Goal: Information Seeking & Learning: Learn about a topic

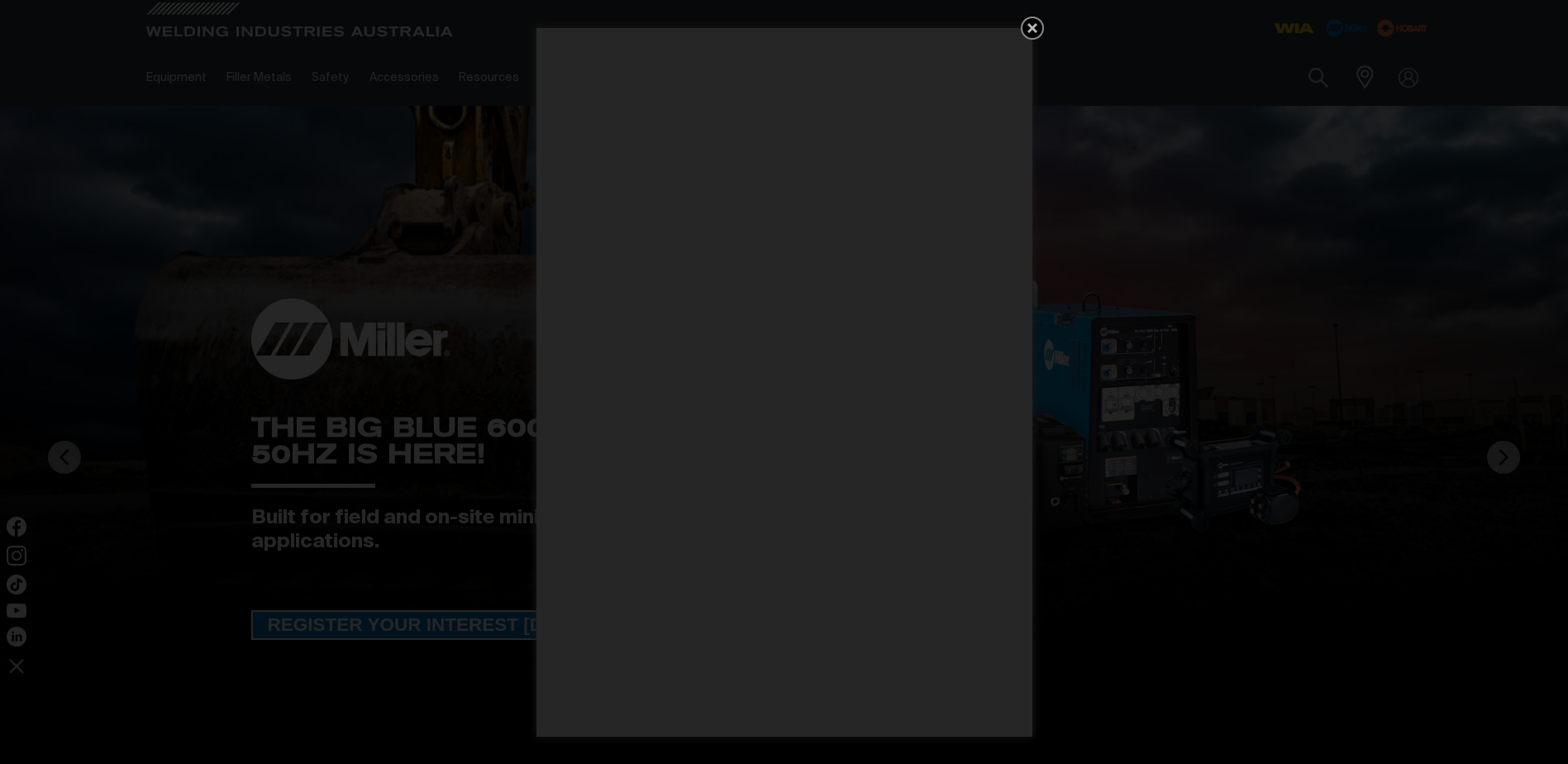
click at [1036, 29] on icon "Get 5 WIA Welding Guides Free!" at bounding box center [1032, 28] width 20 height 20
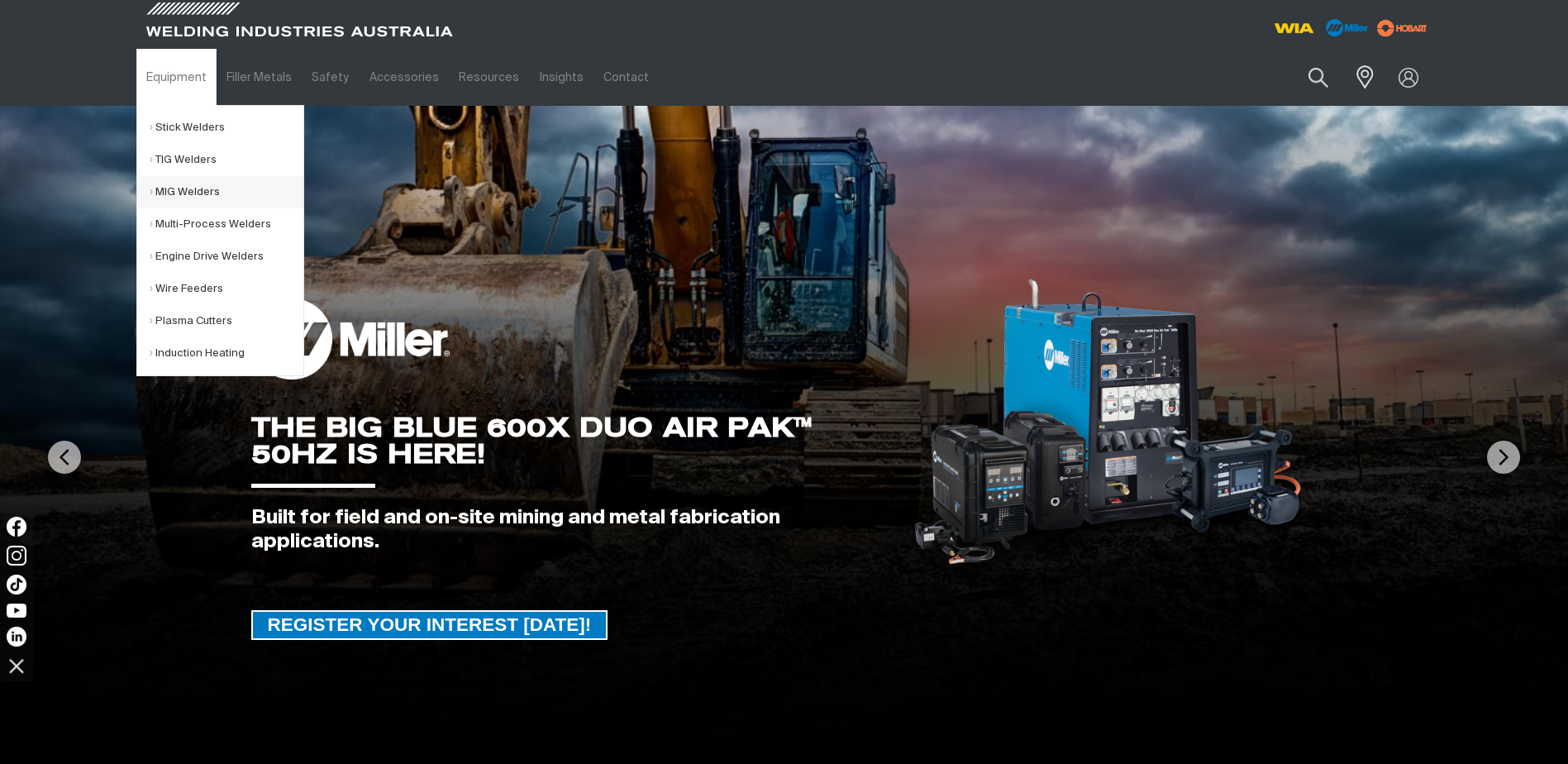
click at [198, 193] on link "MIG Welders" at bounding box center [227, 192] width 154 height 33
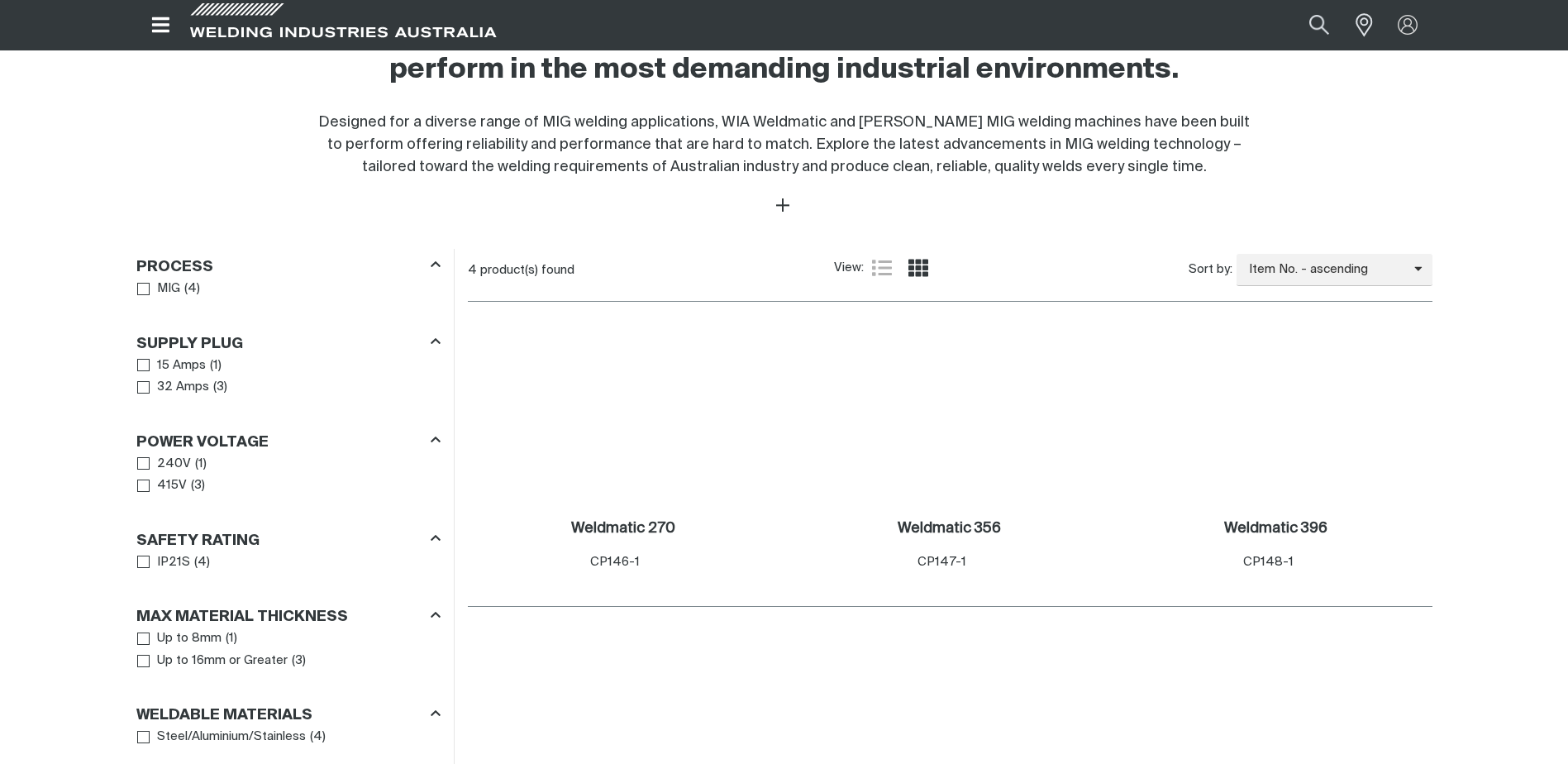
scroll to position [662, 0]
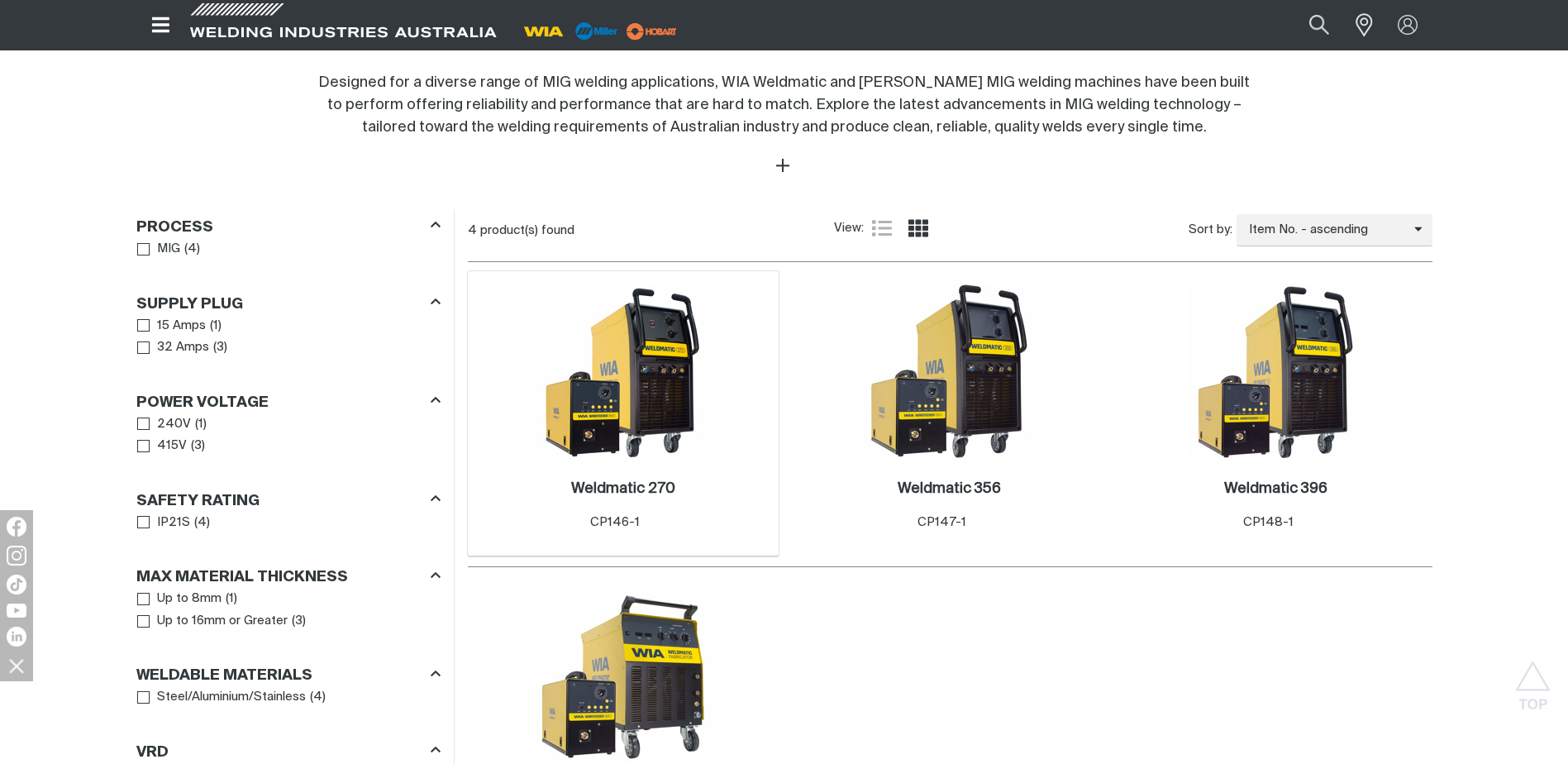
click at [647, 353] on img at bounding box center [623, 372] width 177 height 177
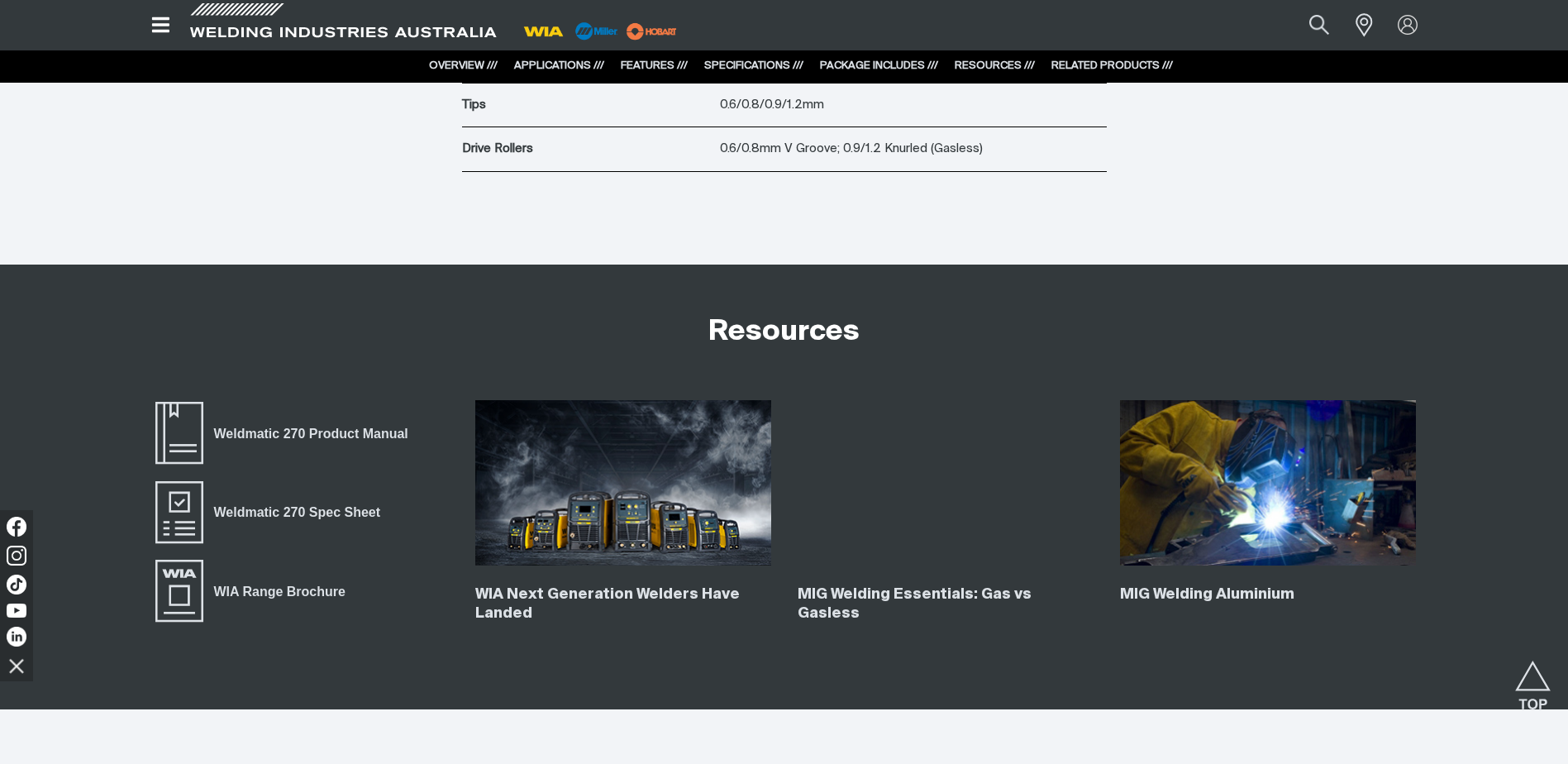
scroll to position [5373, 0]
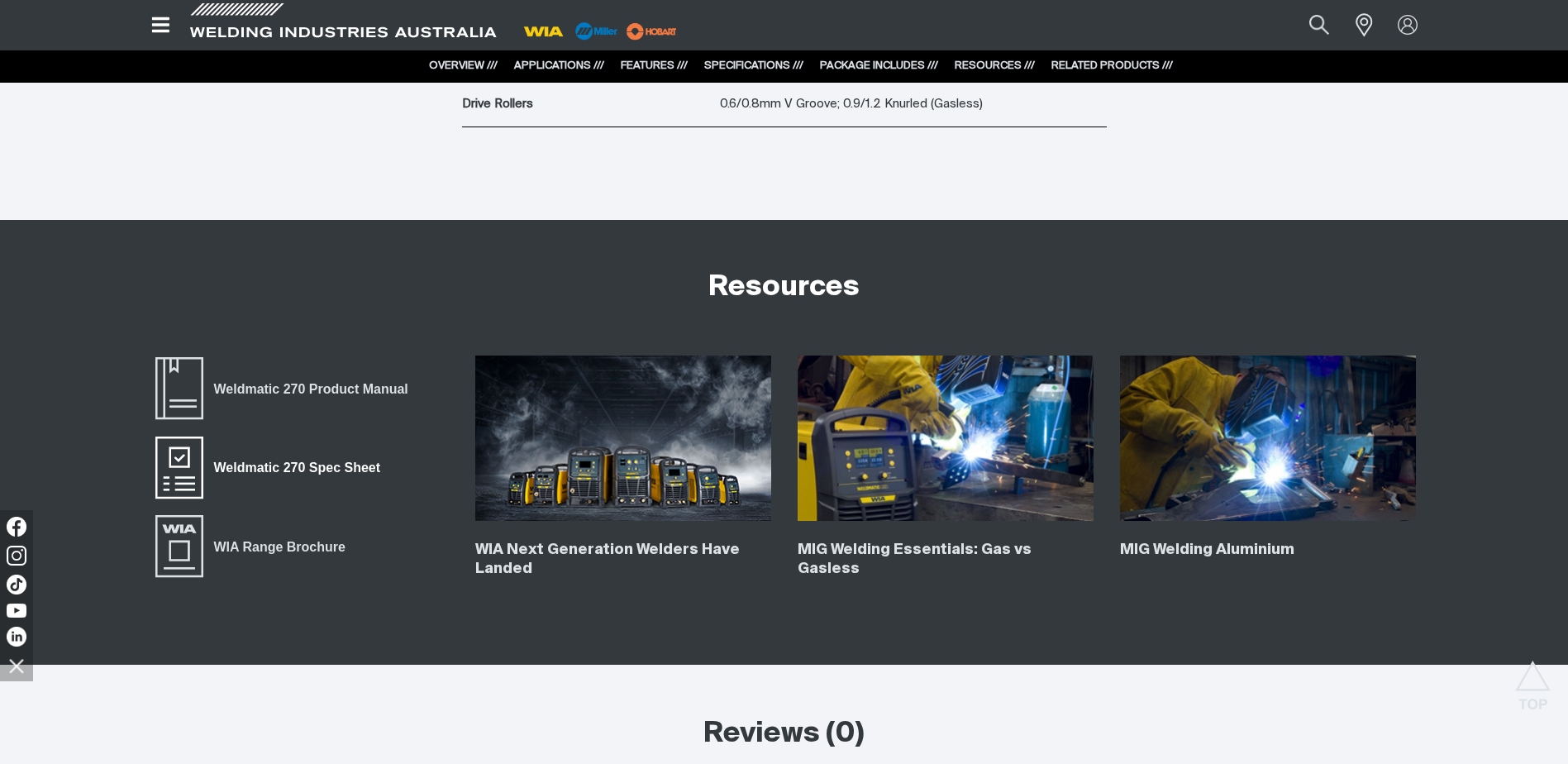
click at [280, 462] on span "Weldmatic 270 Spec Sheet" at bounding box center [296, 468] width 188 height 22
click at [197, 391] on span "Weldmatic 270 Product Manual" at bounding box center [179, 388] width 53 height 66
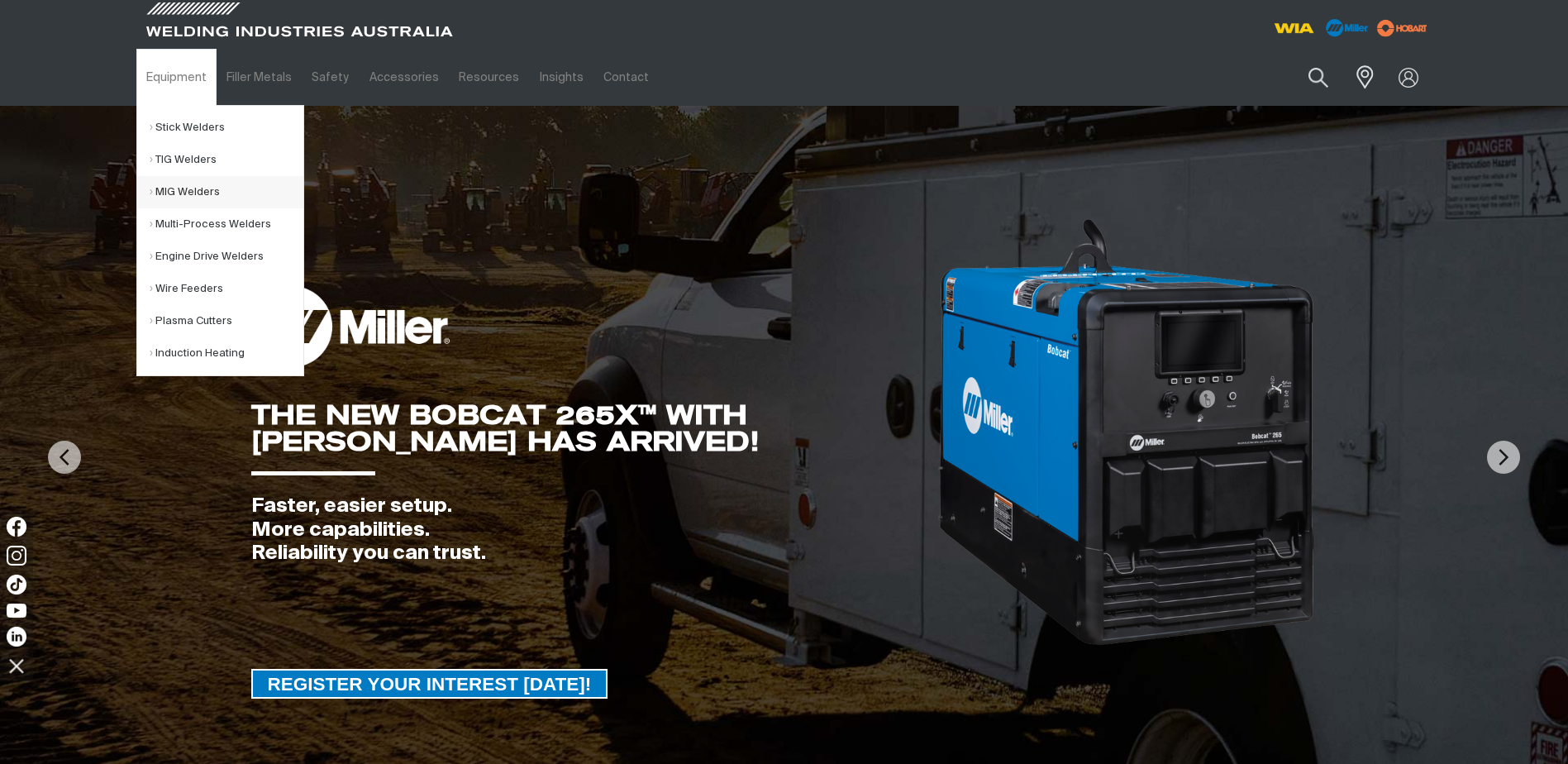
click at [198, 193] on link "MIG Welders" at bounding box center [227, 192] width 154 height 33
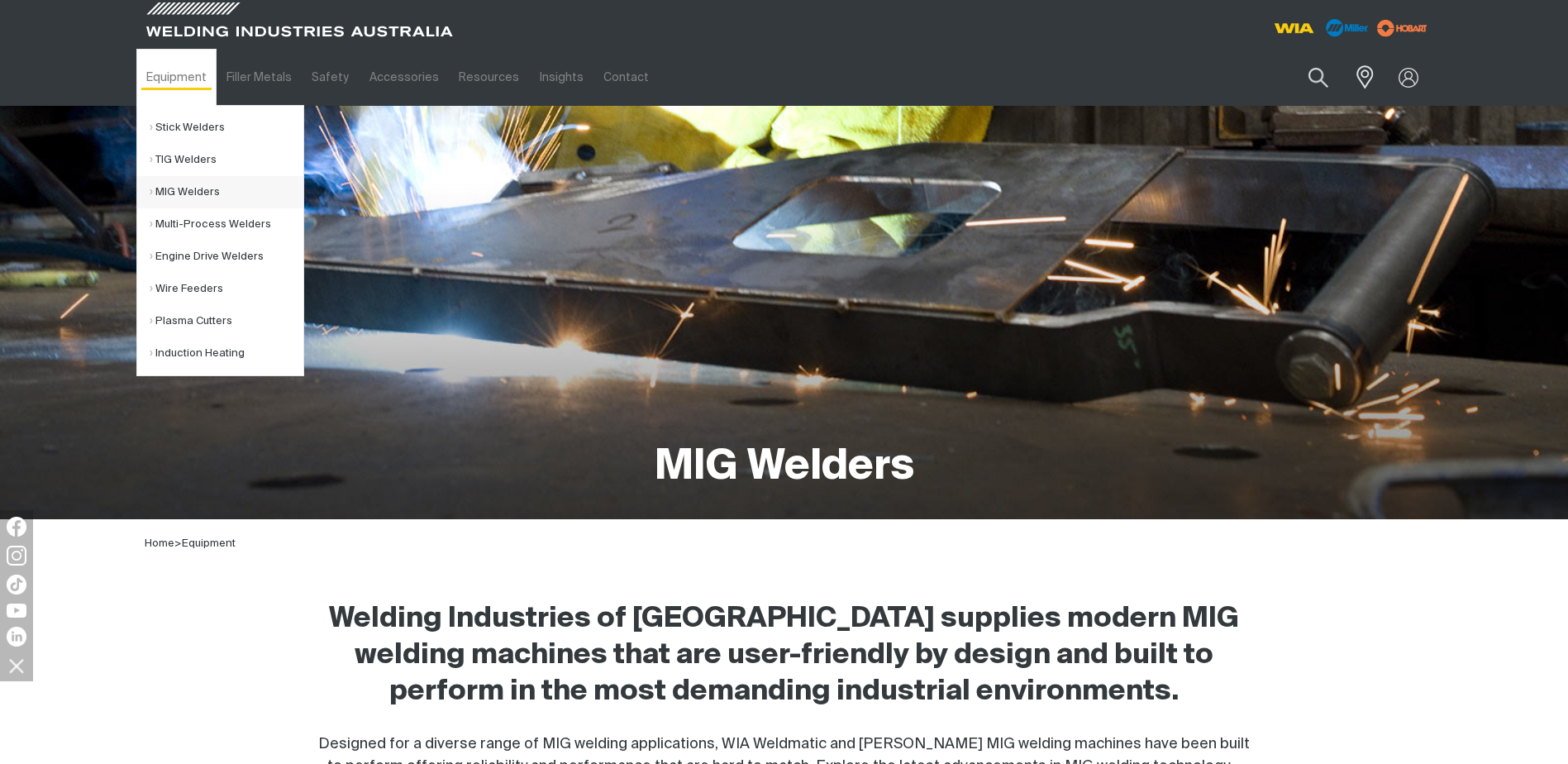
drag, startPoint x: 177, startPoint y: 193, endPoint x: 225, endPoint y: 189, distance: 48.2
click at [179, 193] on link "MIG Welders" at bounding box center [227, 192] width 154 height 33
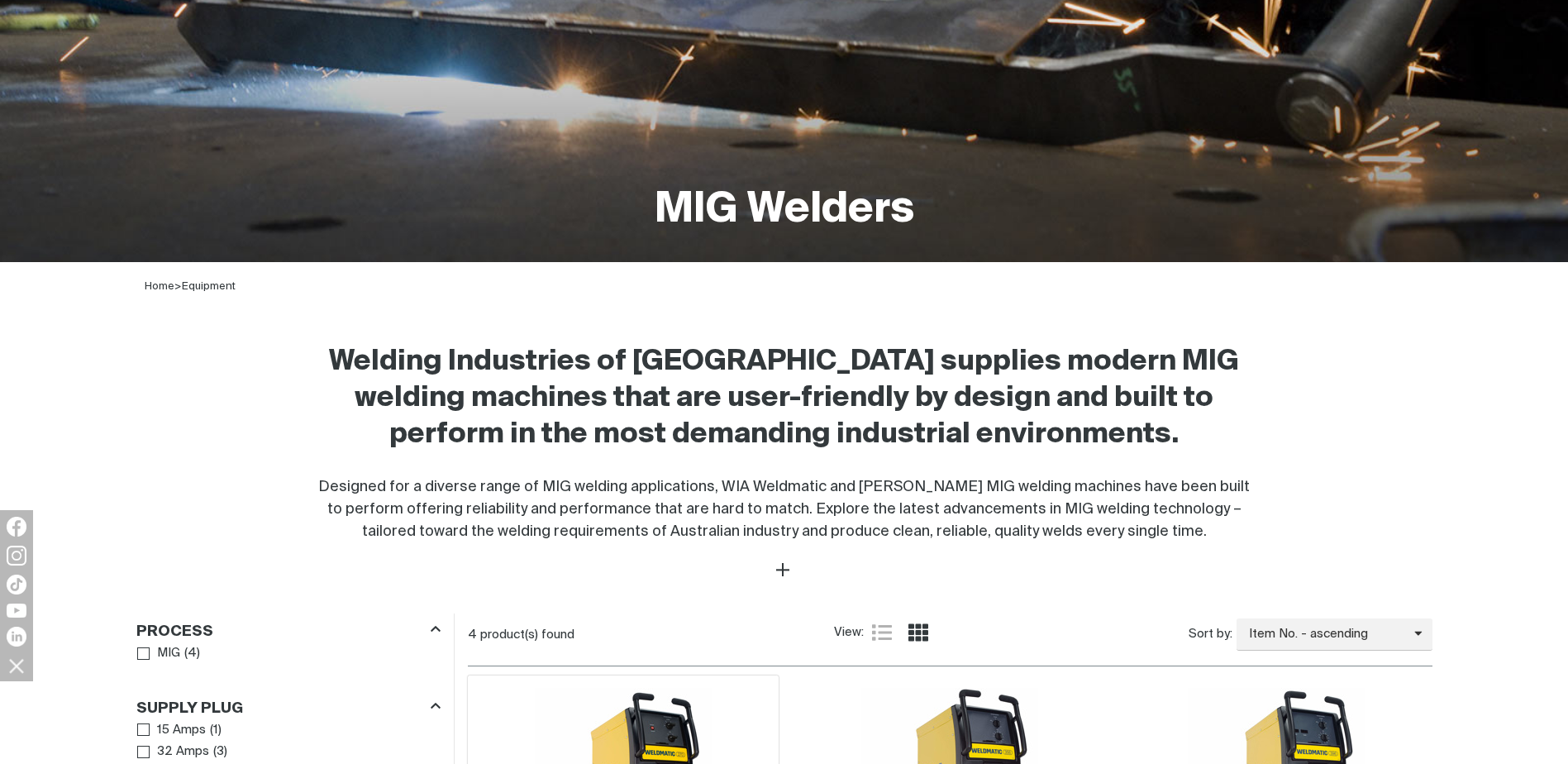
scroll to position [744, 0]
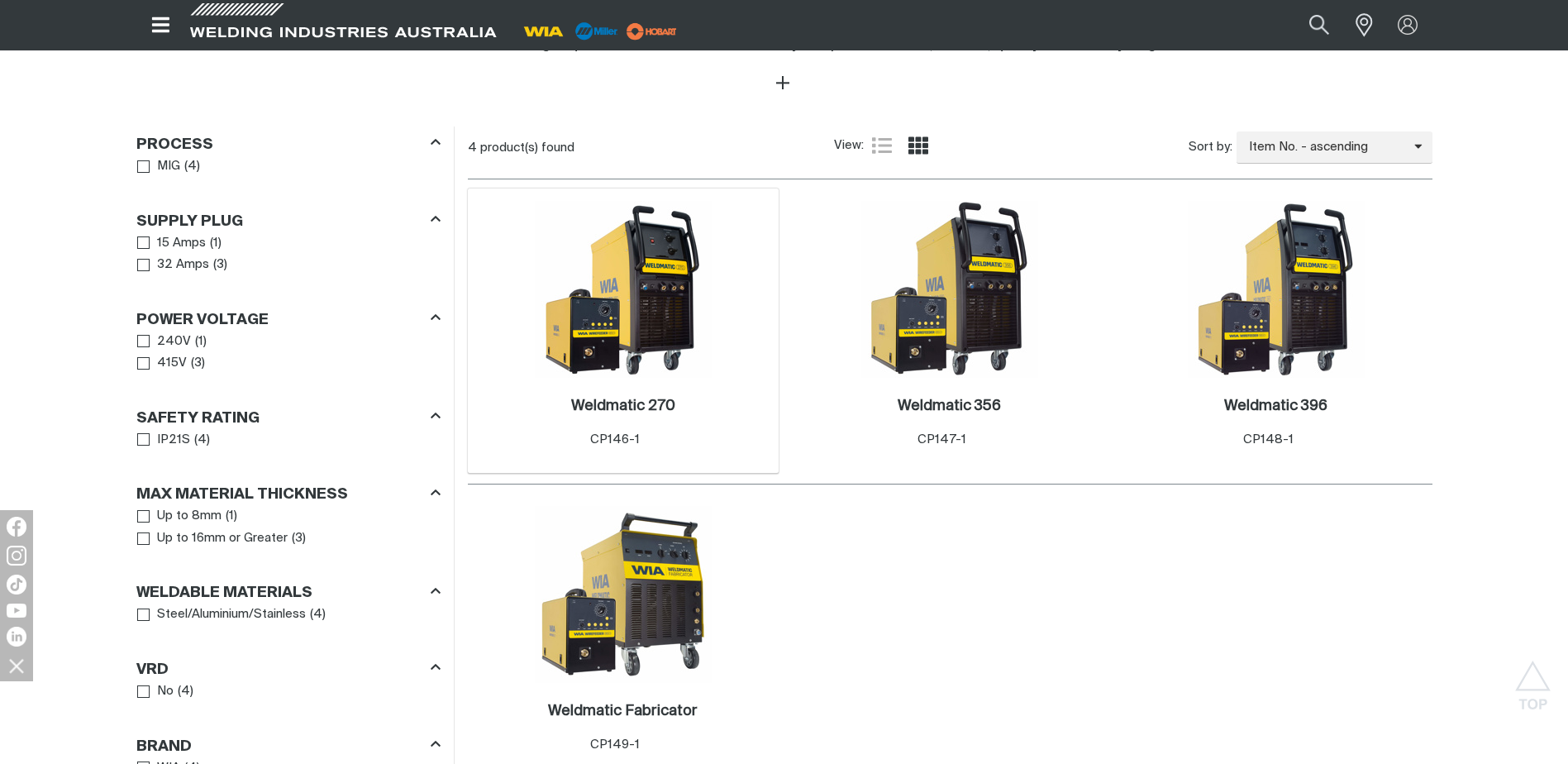
click at [629, 276] on img at bounding box center [623, 289] width 177 height 177
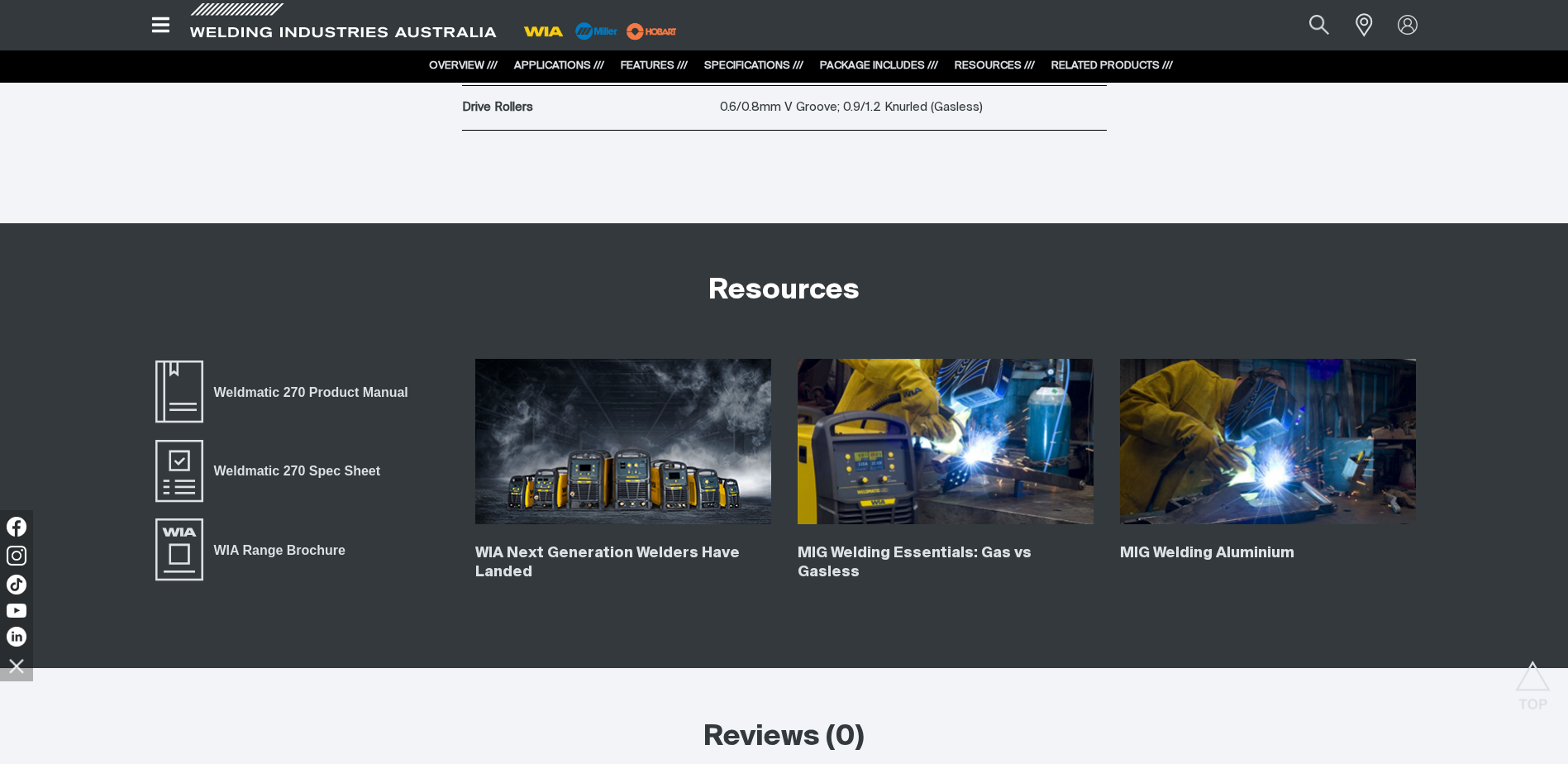
scroll to position [5539, 0]
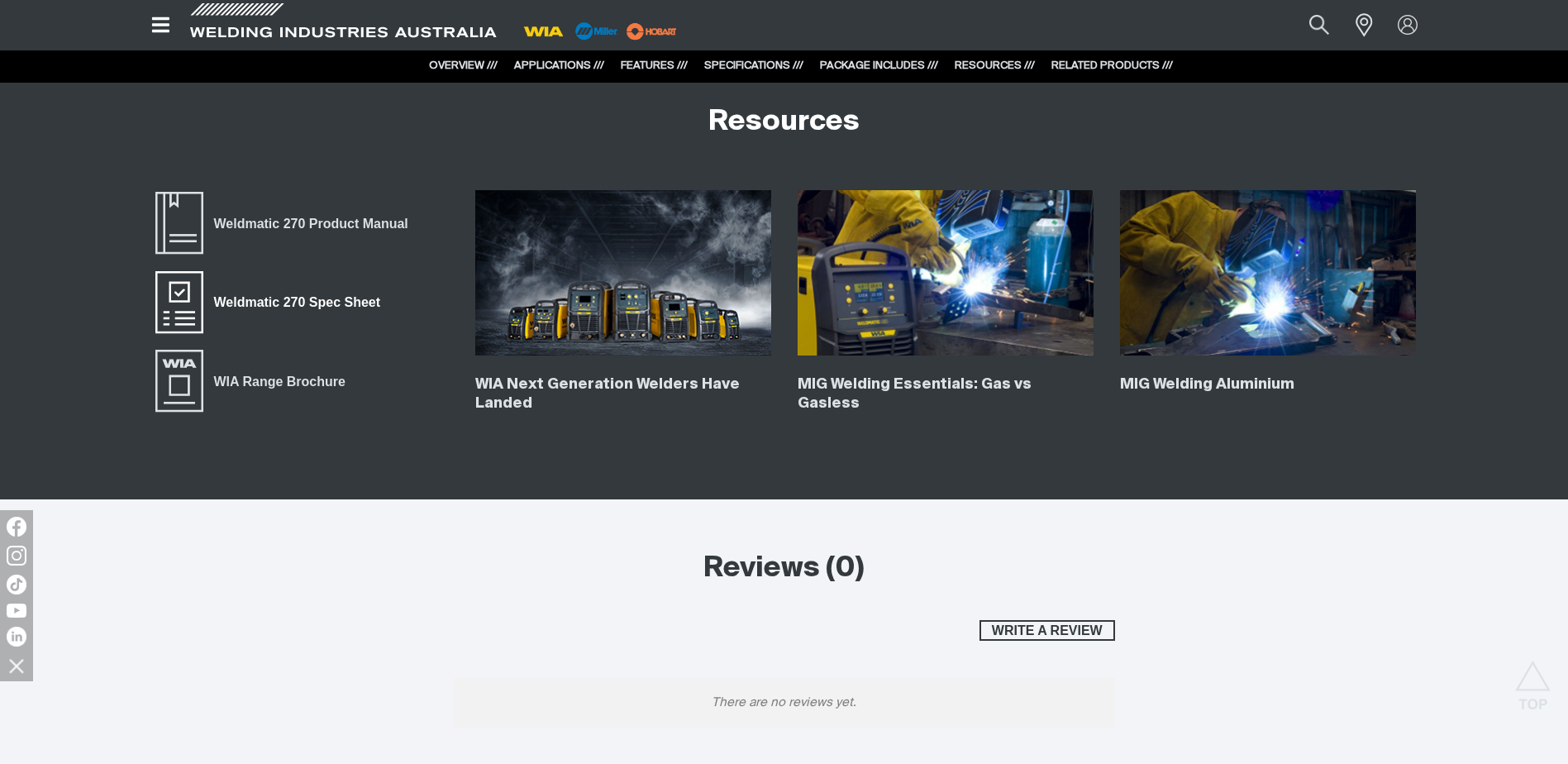
click at [183, 296] on span "Weldmatic 270 Spec Sheet" at bounding box center [179, 302] width 53 height 66
